Goal: Information Seeking & Learning: Check status

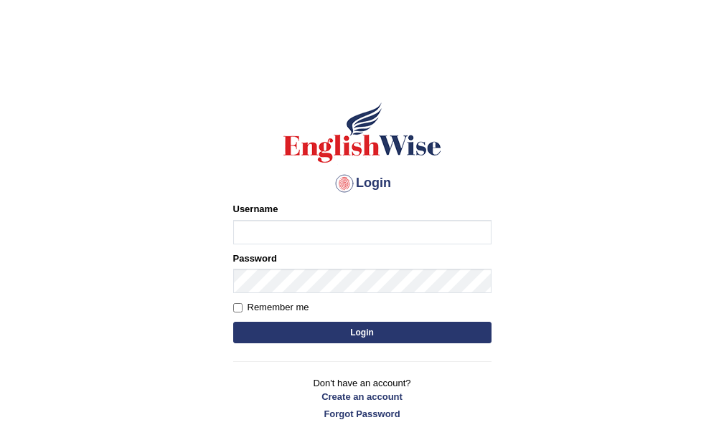
click at [266, 215] on label "Username" at bounding box center [255, 209] width 45 height 14
click at [266, 220] on input "Username" at bounding box center [362, 232] width 258 height 24
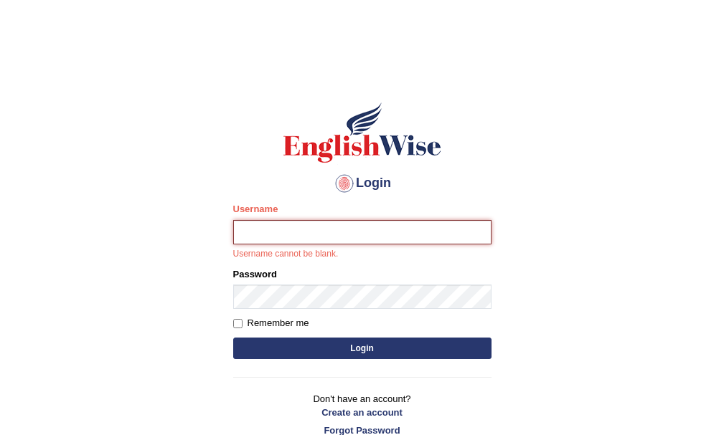
click at [259, 230] on input "Username" at bounding box center [362, 232] width 258 height 24
click at [313, 240] on input "Username" at bounding box center [362, 232] width 258 height 24
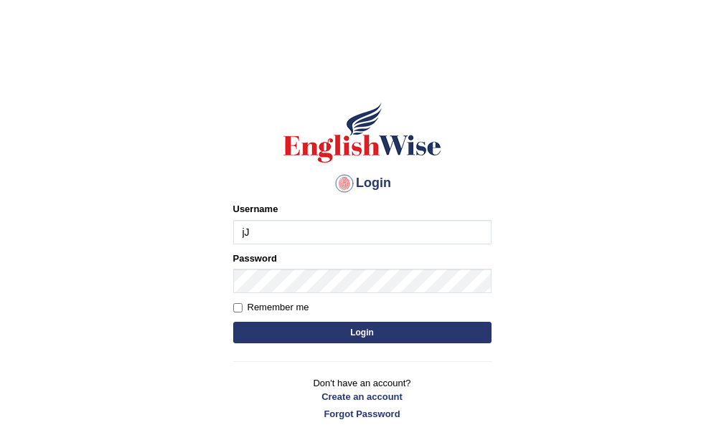
type input "j"
type input "Jasmeet12"
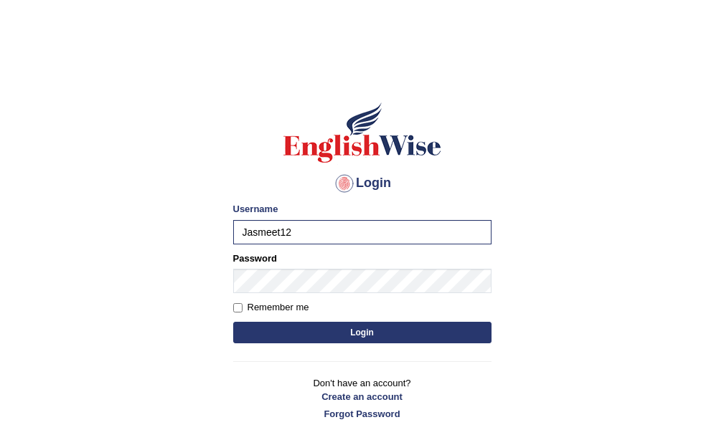
click at [394, 330] on button "Login" at bounding box center [362, 333] width 258 height 22
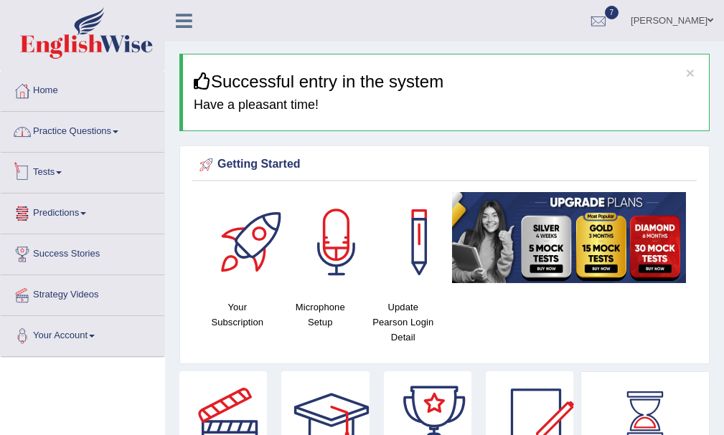
click at [55, 170] on link "Tests" at bounding box center [83, 171] width 164 height 36
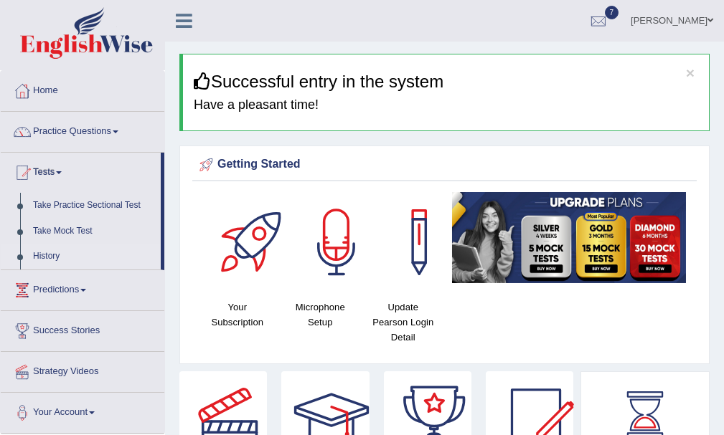
click at [50, 255] on link "History" at bounding box center [94, 257] width 134 height 26
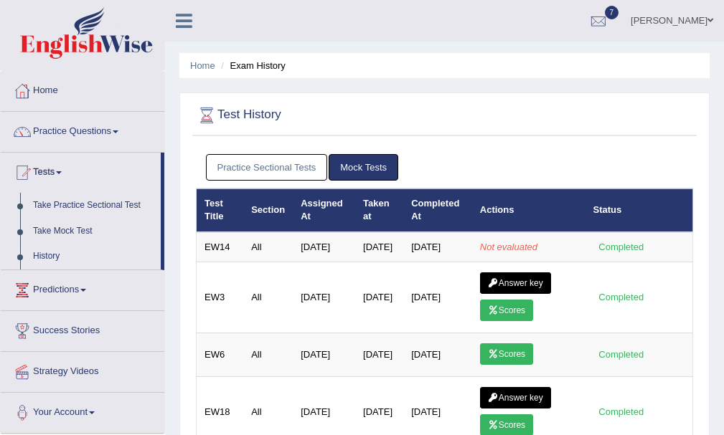
click at [273, 163] on link "Practice Sectional Tests" at bounding box center [267, 167] width 122 height 27
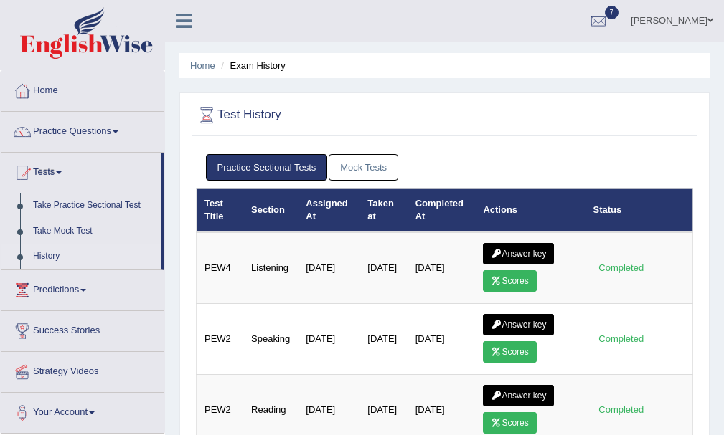
click at [343, 164] on link "Mock Tests" at bounding box center [363, 167] width 70 height 27
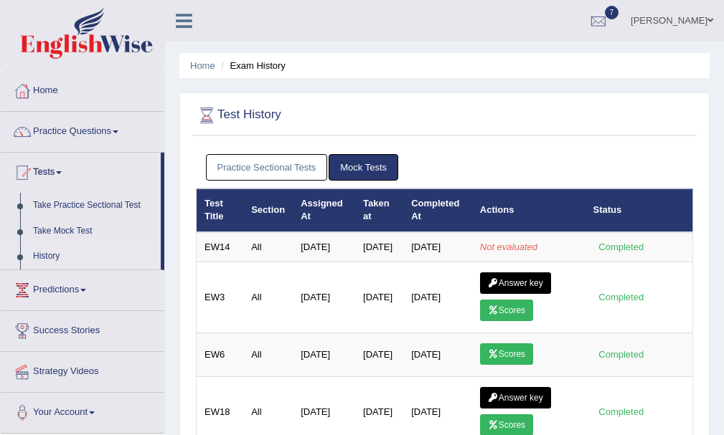
click at [248, 159] on link "Practice Sectional Tests" at bounding box center [267, 167] width 122 height 27
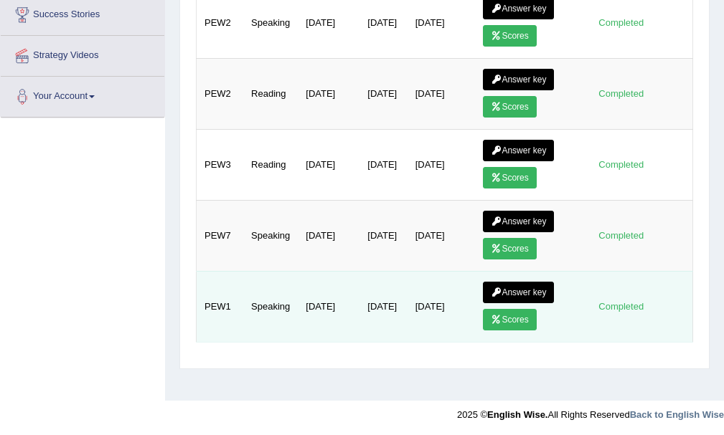
scroll to position [318, 0]
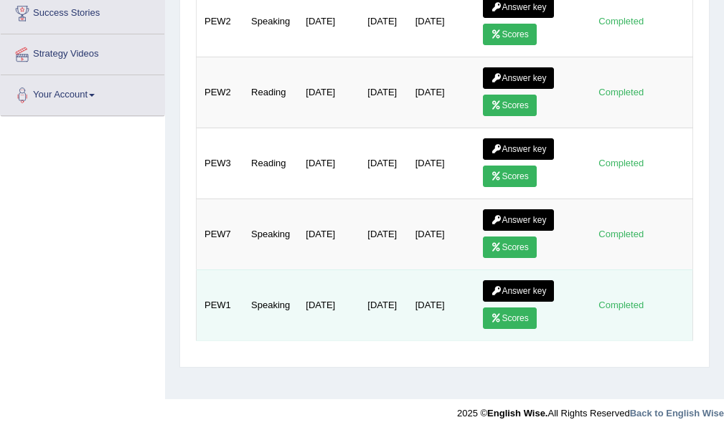
click at [504, 311] on link "Scores" at bounding box center [509, 319] width 53 height 22
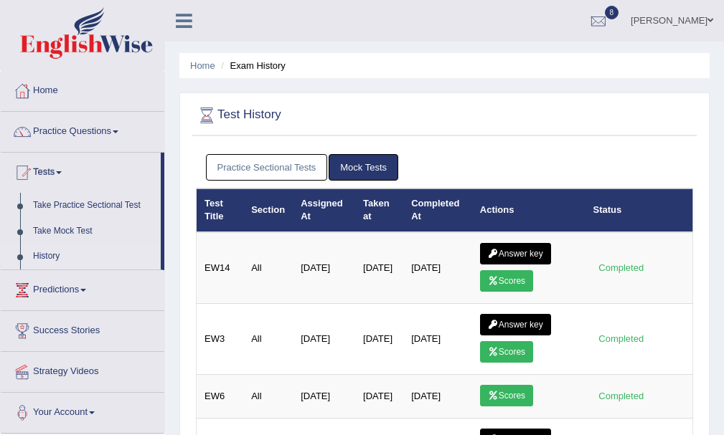
click at [224, 154] on link "Practice Sectional Tests" at bounding box center [267, 167] width 122 height 27
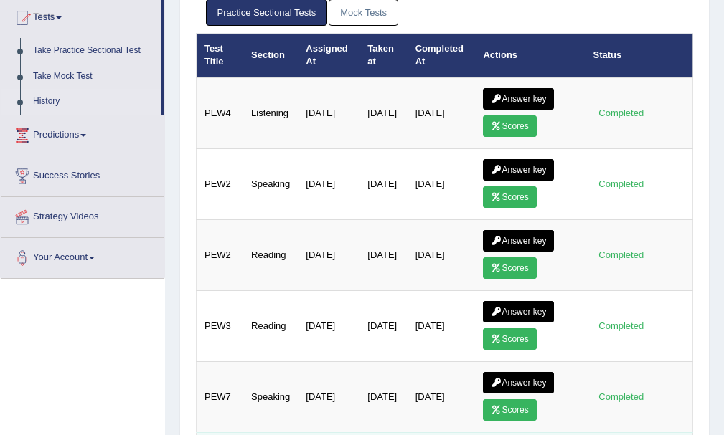
scroll to position [318, 0]
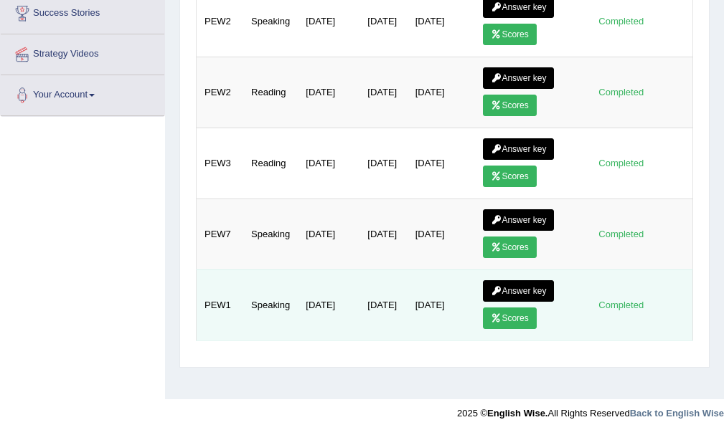
click at [498, 293] on icon at bounding box center [496, 291] width 11 height 9
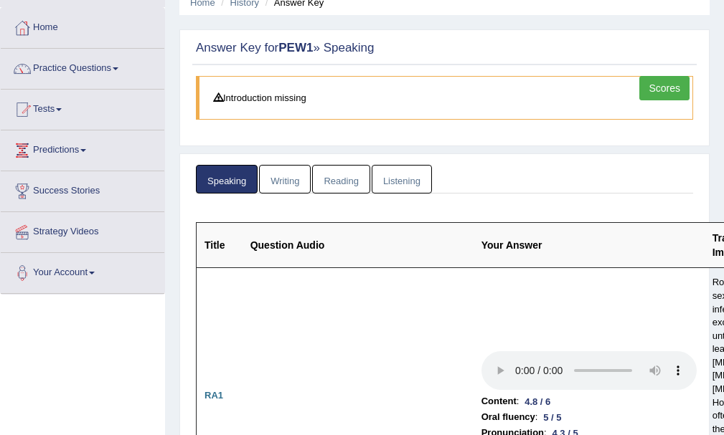
scroll to position [49, 0]
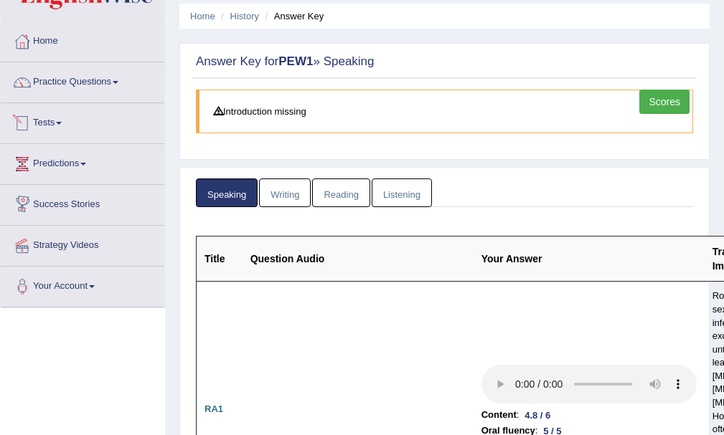
click at [57, 121] on link "Tests" at bounding box center [83, 121] width 164 height 36
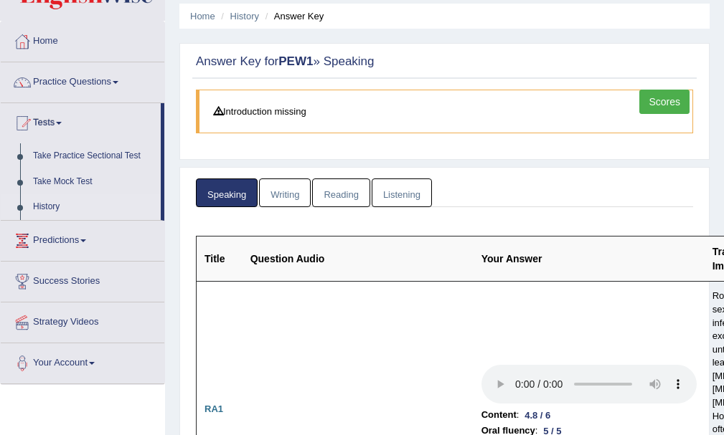
click at [58, 207] on link "History" at bounding box center [94, 207] width 134 height 26
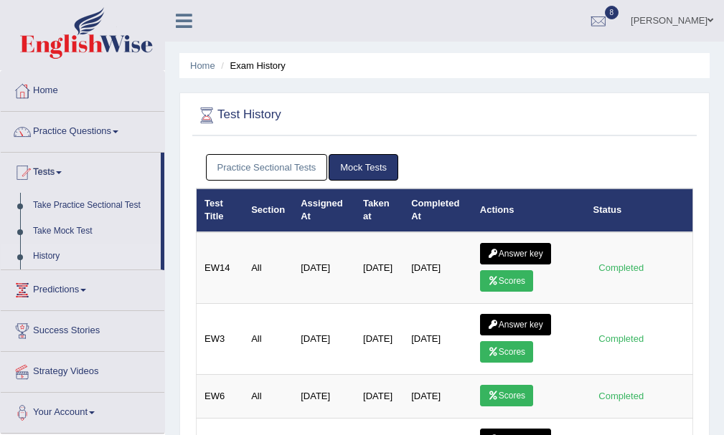
click at [288, 172] on link "Practice Sectional Tests" at bounding box center [267, 167] width 122 height 27
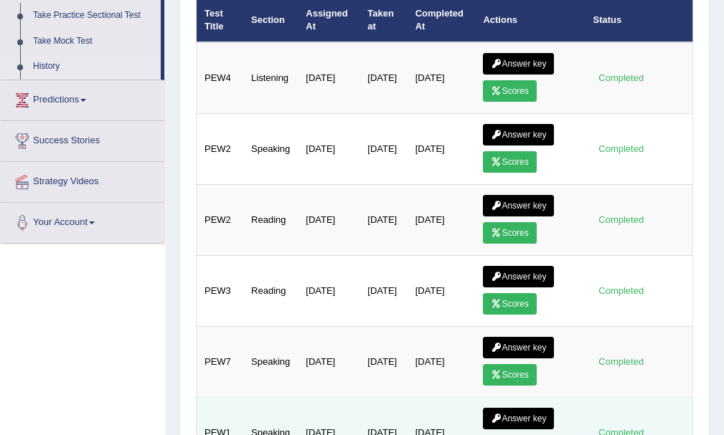
scroll to position [318, 0]
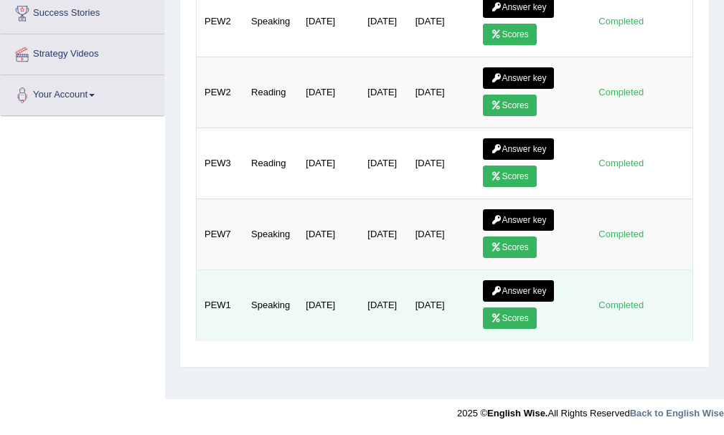
click at [516, 292] on link "Answer key" at bounding box center [518, 291] width 71 height 22
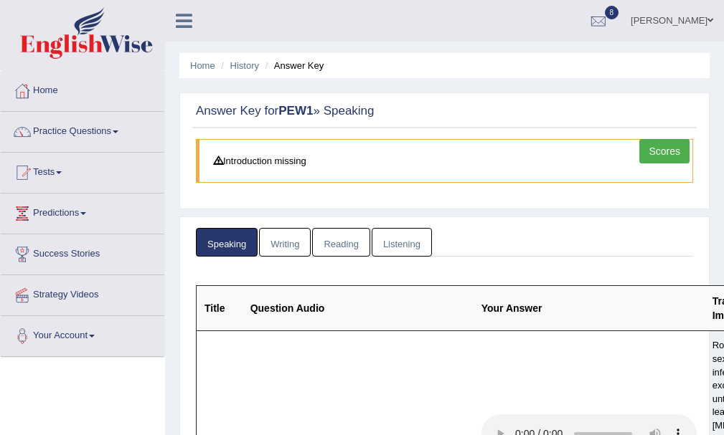
click at [180, 22] on icon at bounding box center [184, 20] width 16 height 19
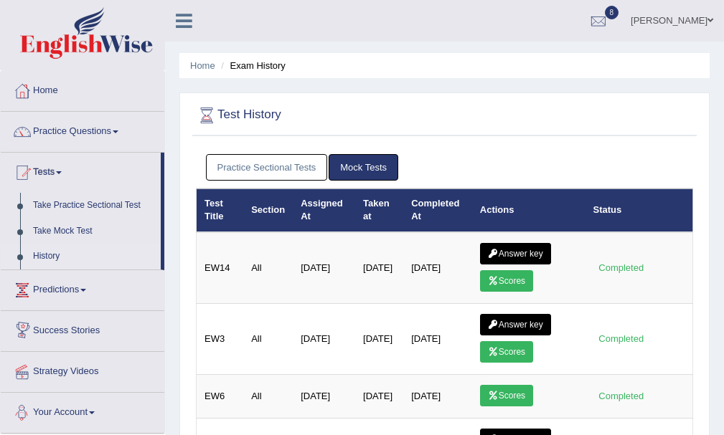
click at [278, 162] on link "Practice Sectional Tests" at bounding box center [267, 167] width 122 height 27
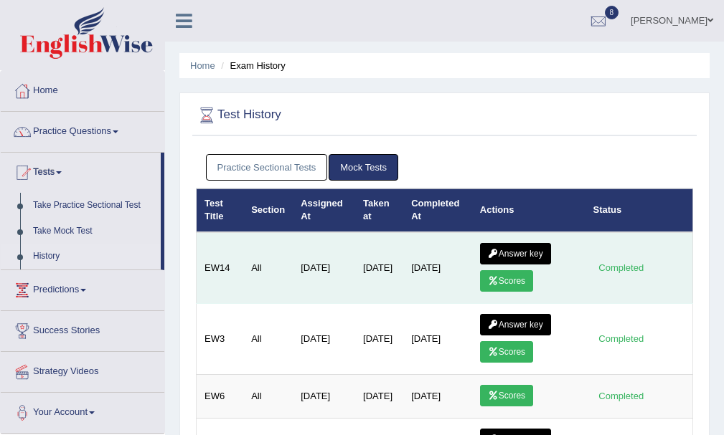
click at [520, 280] on link "Scores" at bounding box center [506, 281] width 53 height 22
click at [511, 279] on link "Scores" at bounding box center [506, 281] width 53 height 22
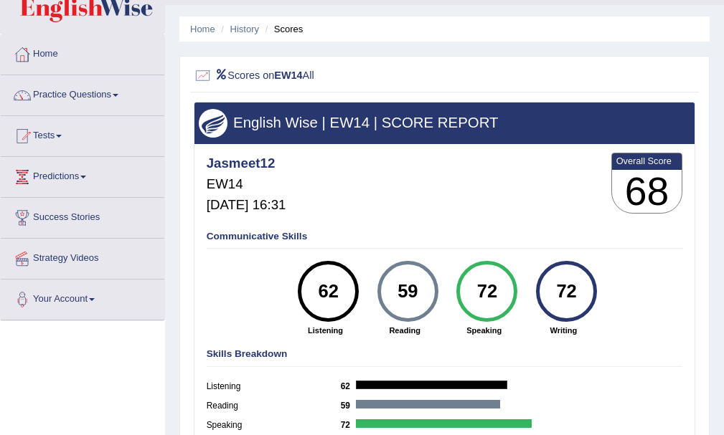
scroll to position [72, 0]
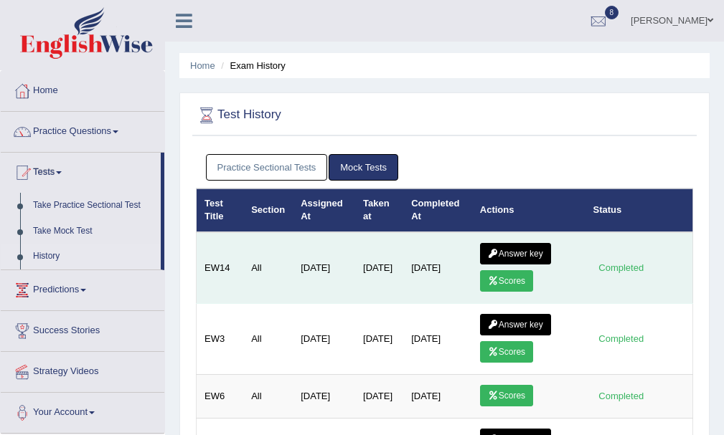
click at [513, 247] on link "Answer key" at bounding box center [515, 254] width 71 height 22
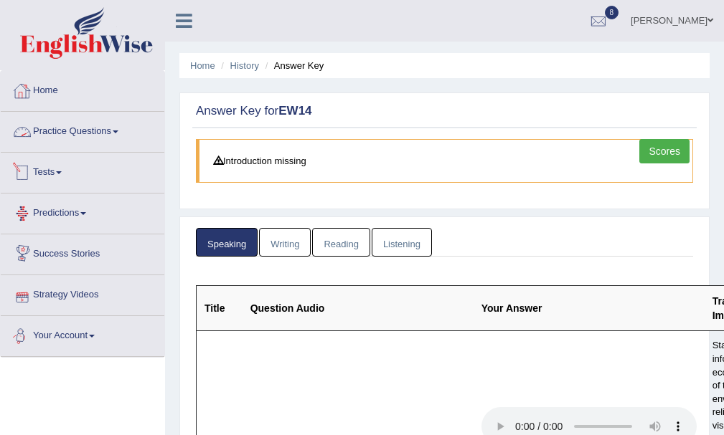
click at [183, 19] on icon at bounding box center [184, 20] width 16 height 19
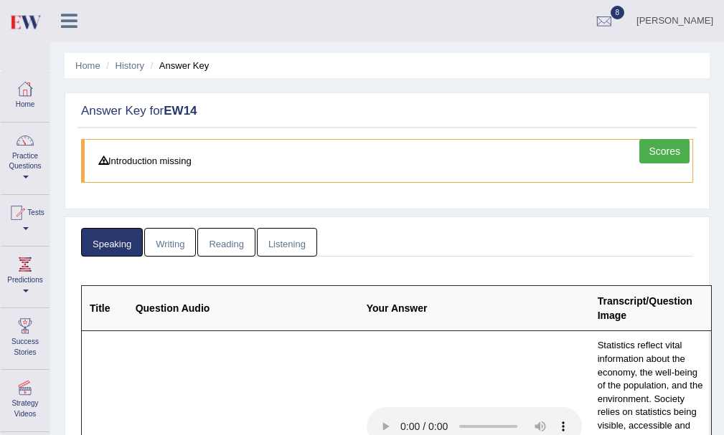
click at [293, 244] on link "Listening" at bounding box center [287, 242] width 60 height 29
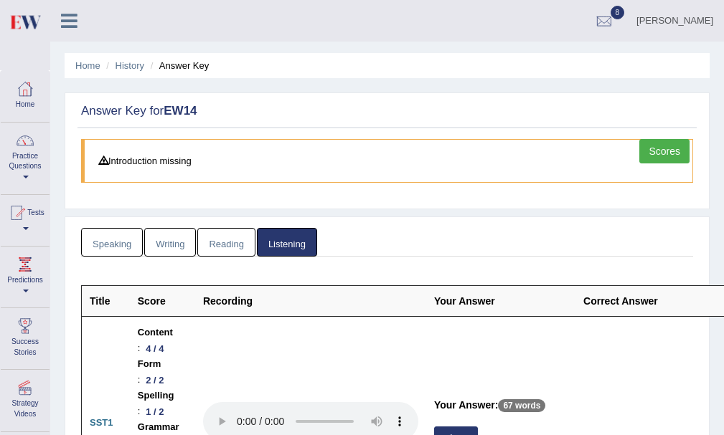
click at [208, 249] on link "Reading" at bounding box center [225, 242] width 57 height 29
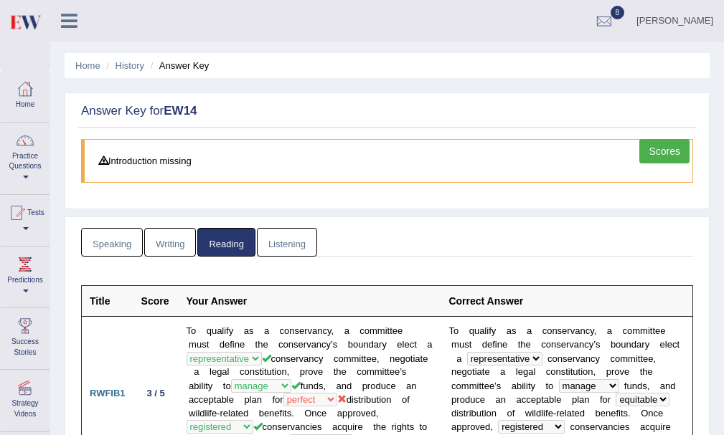
click at [159, 229] on link "Writing" at bounding box center [170, 242] width 52 height 29
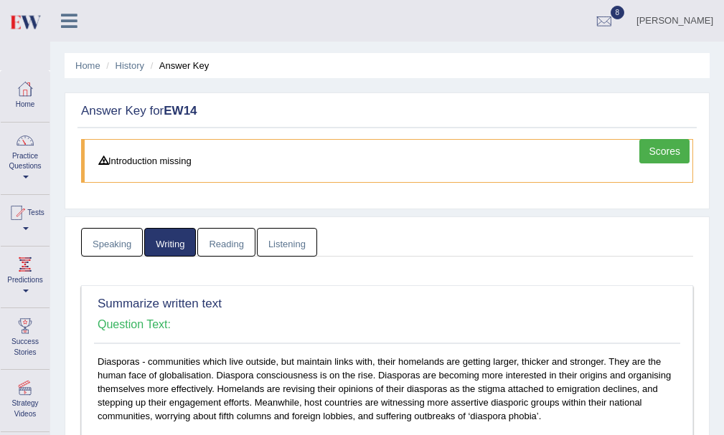
click at [101, 237] on link "Speaking" at bounding box center [112, 242] width 62 height 29
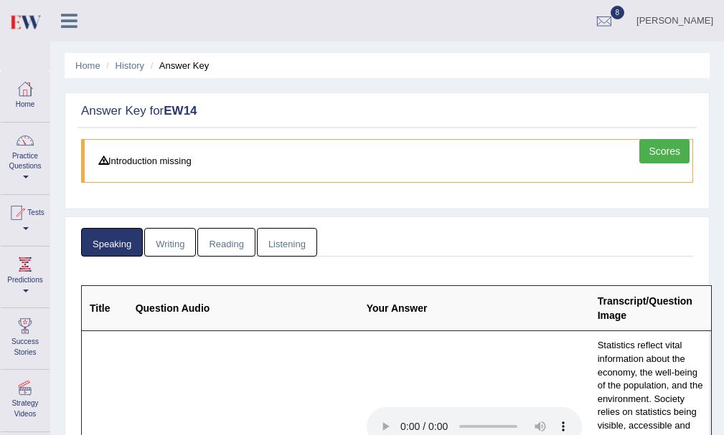
click at [648, 143] on link "Scores" at bounding box center [664, 151] width 50 height 24
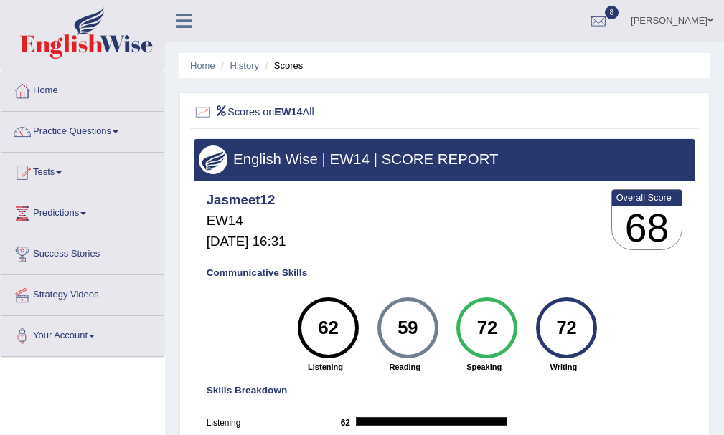
scroll to position [72, 0]
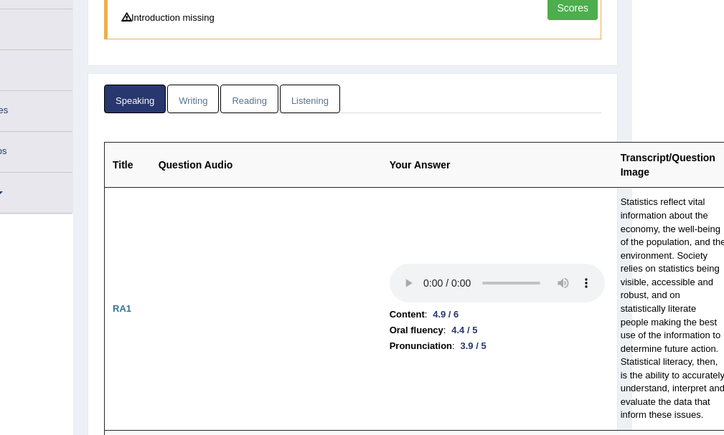
scroll to position [72, 92]
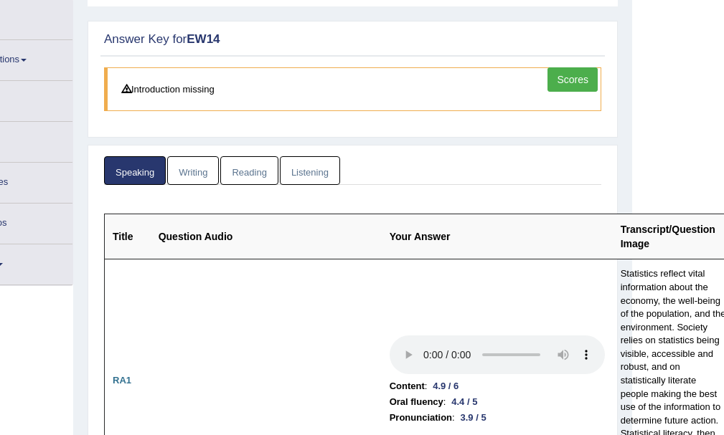
click at [244, 175] on link "Reading" at bounding box center [248, 170] width 57 height 29
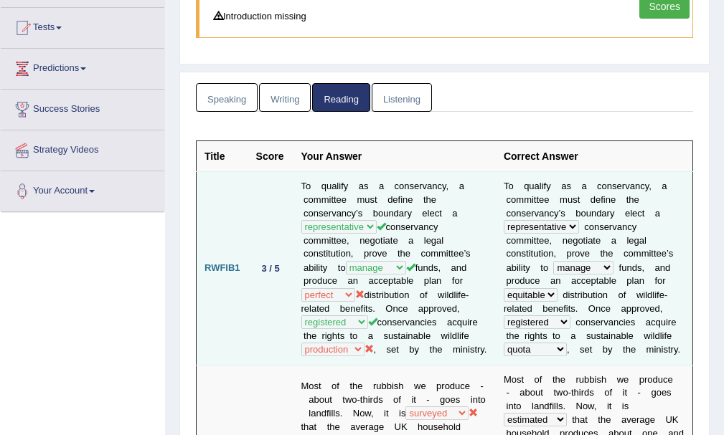
scroll to position [0, 0]
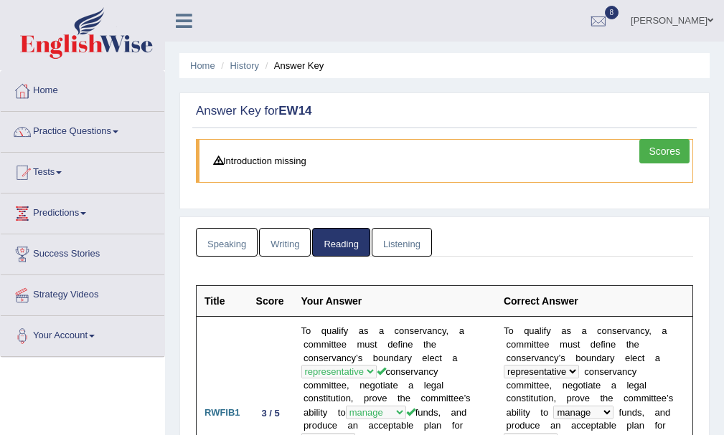
click at [279, 235] on link "Writing" at bounding box center [285, 242] width 52 height 29
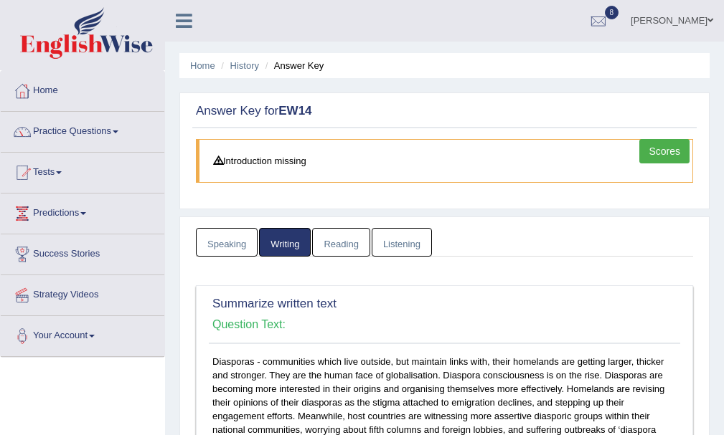
click at [283, 234] on link "Writing" at bounding box center [285, 242] width 52 height 29
